Goal: Navigation & Orientation: Go to known website

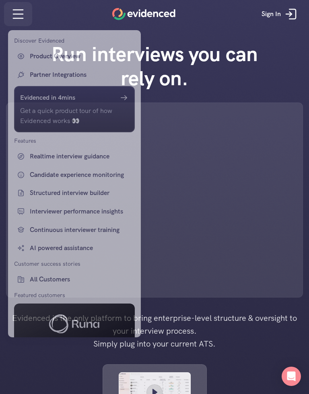
click at [20, 25] on div at bounding box center [154, 197] width 309 height 394
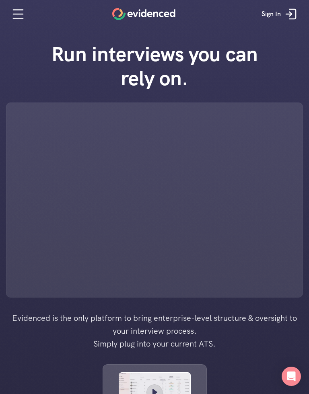
click at [272, 18] on p "Sign In" at bounding box center [270, 14] width 19 height 10
